Goal: Task Accomplishment & Management: Use online tool/utility

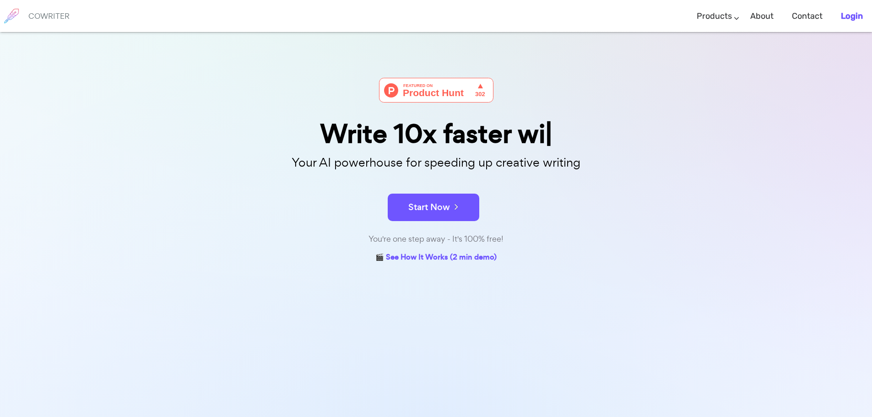
click at [855, 15] on b "Login" at bounding box center [852, 16] width 22 height 10
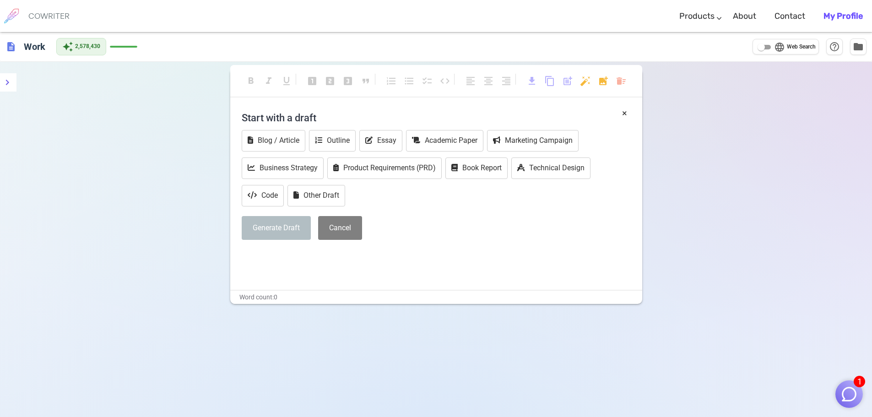
click at [842, 394] on img "button" at bounding box center [849, 394] width 17 height 17
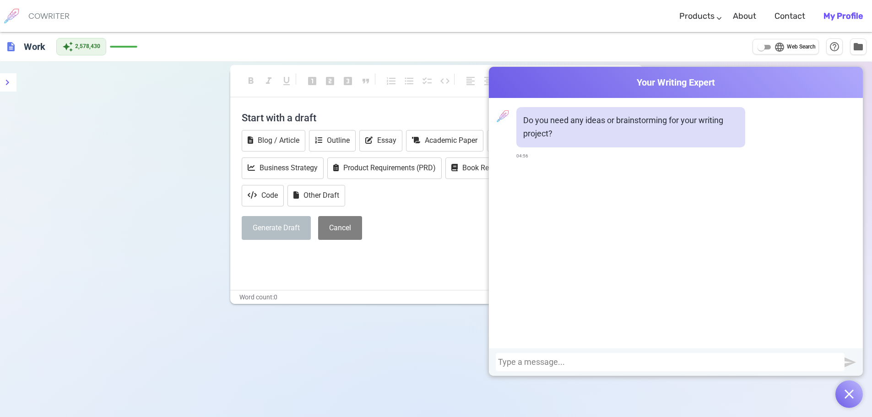
click at [755, 365] on div at bounding box center [670, 362] width 344 height 9
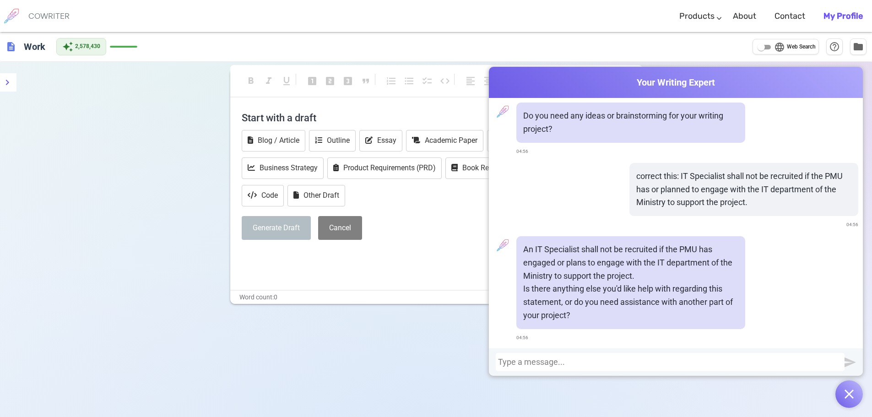
scroll to position [5, 0]
drag, startPoint x: 524, startPoint y: 247, endPoint x: 610, endPoint y: 256, distance: 87.0
click at [610, 256] on p "An IT Specialist shall not be recruited if the PMU has engaged or plans to enga…" at bounding box center [630, 262] width 215 height 39
click at [529, 248] on p "An IT Specialist shall not be recruited if the PMU has engaged or plans to enga…" at bounding box center [630, 262] width 215 height 39
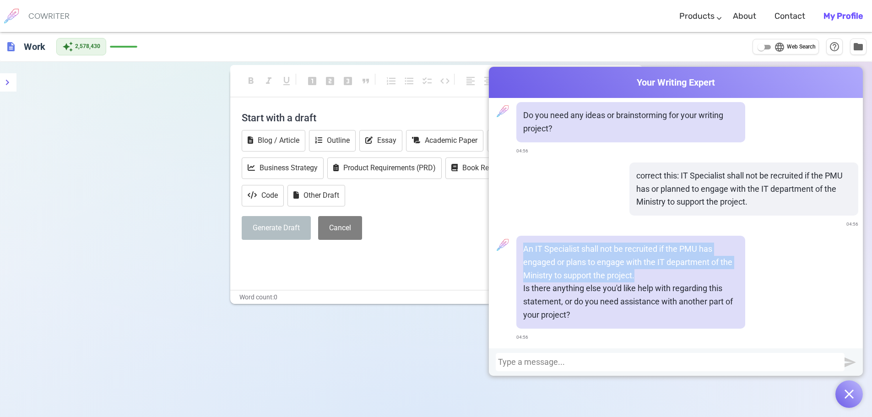
drag, startPoint x: 520, startPoint y: 248, endPoint x: 642, endPoint y: 271, distance: 124.0
click at [642, 271] on div "An IT Specialist shall not be recruited if the PMU has engaged or plans to enga…" at bounding box center [631, 282] width 229 height 93
copy p "An IT Specialist shall not be recruited if the PMU has engaged or plans to enga…"
